Goal: Information Seeking & Learning: Learn about a topic

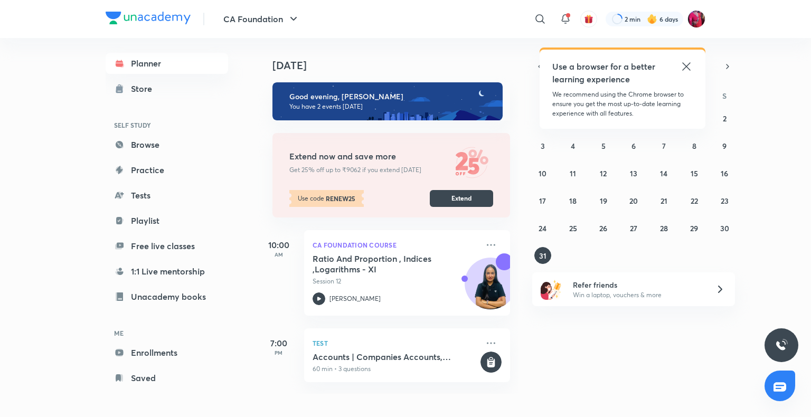
scroll to position [7, 0]
click at [346, 276] on div "Ratio And Proportion , Indices ,Logarithms - XI Session 12" at bounding box center [396, 270] width 166 height 33
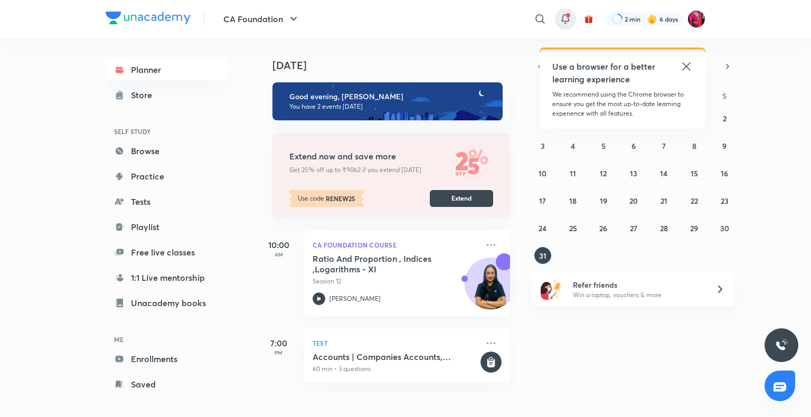
click at [568, 16] on span at bounding box center [568, 15] width 4 height 4
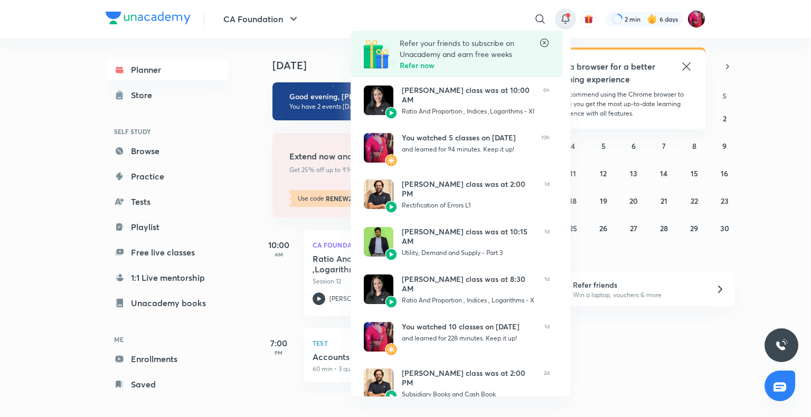
click at [209, 119] on div at bounding box center [405, 208] width 811 height 417
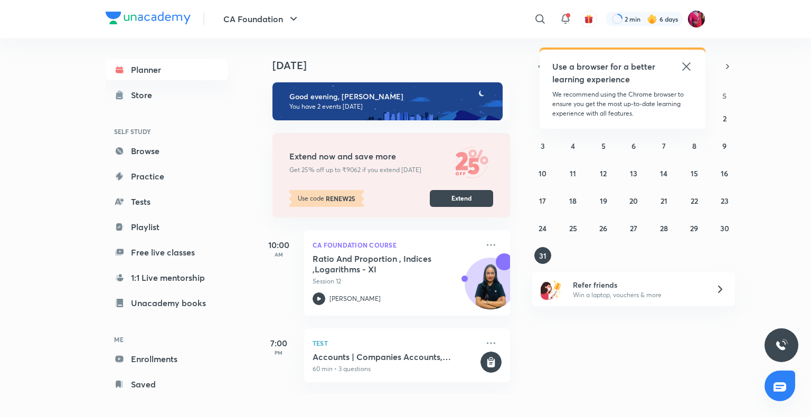
scroll to position [7, 0]
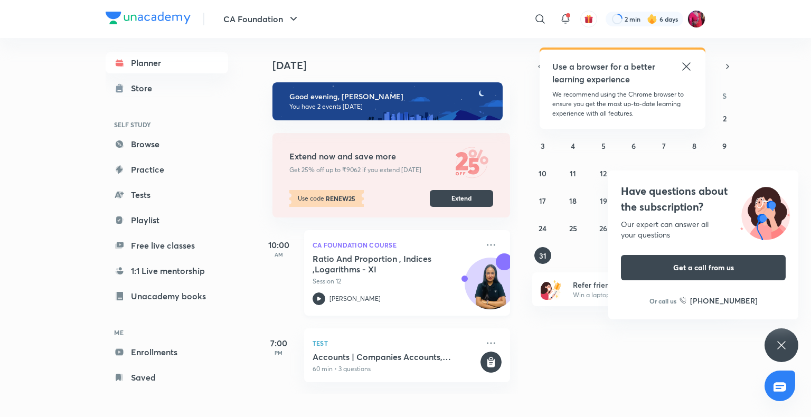
click at [337, 254] on h5 "Ratio And Proportion , Indices ,Logarithms - XI" at bounding box center [379, 264] width 132 height 21
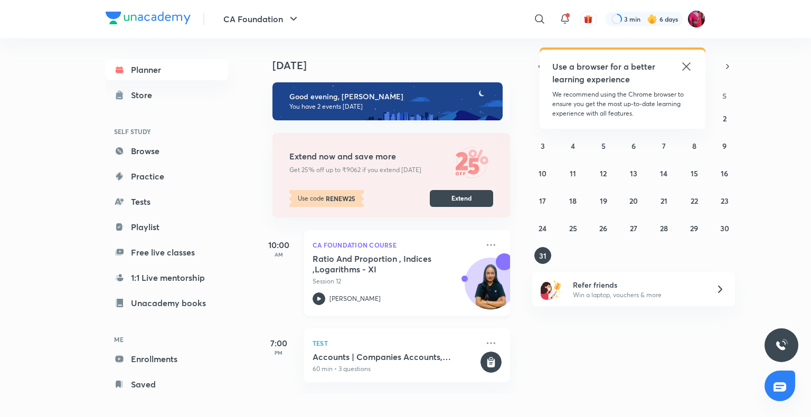
click at [370, 277] on p "Session 12" at bounding box center [396, 282] width 166 height 10
